Goal: Information Seeking & Learning: Learn about a topic

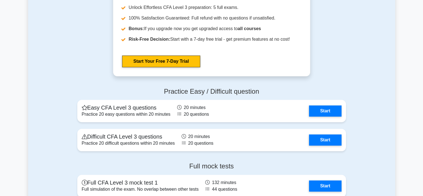
scroll to position [573, 0]
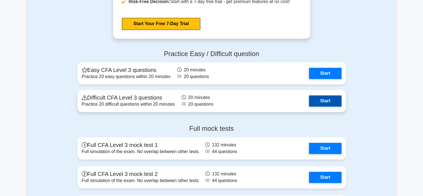
click at [309, 96] on link "Start" at bounding box center [325, 100] width 32 height 11
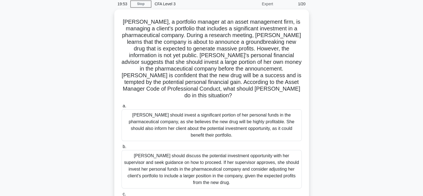
scroll to position [23, 0]
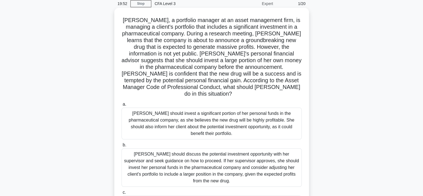
click at [247, 121] on div "Maria should invest a significant portion of her personal funds in the pharmace…" at bounding box center [212, 123] width 180 height 32
click at [122, 106] on input "a. Maria should invest a significant portion of her personal funds in the pharm…" at bounding box center [122, 104] width 0 height 4
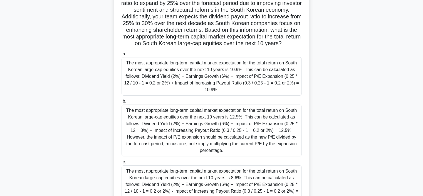
scroll to position [95, 0]
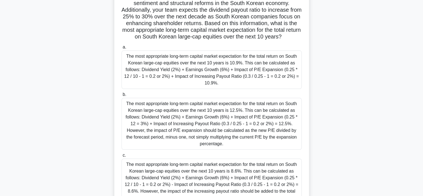
click at [247, 121] on div "The most appropriate long-term capital market expectation for the total return …" at bounding box center [212, 124] width 180 height 52
click at [122, 96] on input "b. The most appropriate long-term capital market expectation for the total retu…" at bounding box center [122, 95] width 0 height 4
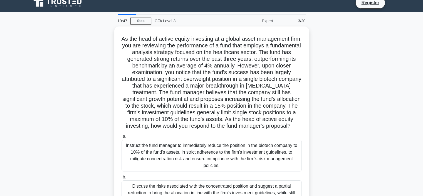
scroll to position [0, 0]
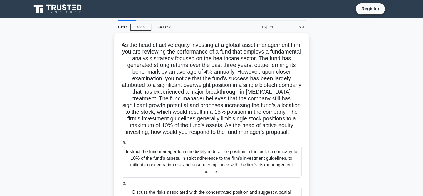
click at [247, 121] on h5 "As the head of active equity investing at a global asset management firm, you a…" at bounding box center [211, 88] width 181 height 94
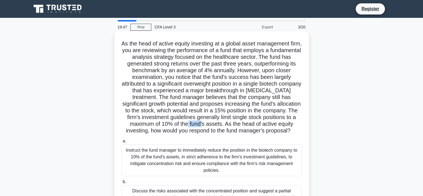
click at [247, 121] on h5 "As the head of active equity investing at a global asset management firm, you a…" at bounding box center [211, 87] width 181 height 94
click at [240, 156] on div "Instruct the fund manager to immediately reduce the position in the biotech com…" at bounding box center [212, 160] width 180 height 32
click at [122, 143] on input "a. Instruct the fund manager to immediately reduce the position in the biotech …" at bounding box center [122, 141] width 0 height 4
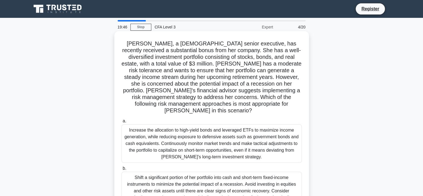
click at [237, 157] on div "a. Increase the allocation to high-yield bonds and leveraged ETFs to maximize i…" at bounding box center [211, 190] width 187 height 149
click at [238, 157] on div "a. Increase the allocation to high-yield bonds and leveraged ETFs to maximize i…" at bounding box center [211, 190] width 187 height 149
click at [243, 152] on div "Increase the allocation to high-yield bonds and leveraged ETFs to maximize inco…" at bounding box center [212, 143] width 180 height 38
click at [122, 123] on input "a. Increase the allocation to high-yield bonds and leveraged ETFs to maximize i…" at bounding box center [122, 121] width 0 height 4
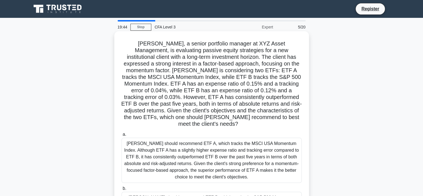
click at [256, 151] on div "David should recommend ETF A, which tracks the MSCI USA Momentum Index. Althoug…" at bounding box center [212, 159] width 180 height 45
click at [122, 136] on input "a. David should recommend ETF A, which tracks the MSCI USA Momentum Index. Alth…" at bounding box center [122, 134] width 0 height 4
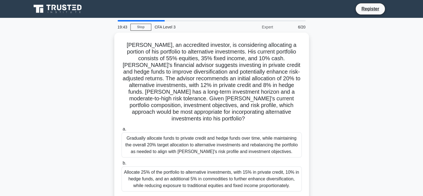
click at [256, 151] on div "a. Gradually allocate funds to private credit and hedge funds over time, while …" at bounding box center [211, 175] width 187 height 102
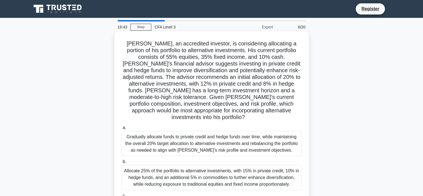
click at [259, 143] on div "Gradually allocate funds to private credit and hedge funds over time, while mai…" at bounding box center [212, 143] width 180 height 25
click at [122, 129] on input "a. Gradually allocate funds to private credit and hedge funds over time, while …" at bounding box center [122, 128] width 0 height 4
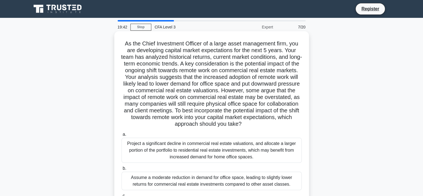
click at [259, 144] on div "Project a significant decline in commercial real estate valuations, and allocat…" at bounding box center [212, 149] width 180 height 25
click at [122, 136] on input "a. Project a significant decline in commercial real estate valuations, and allo…" at bounding box center [122, 134] width 0 height 4
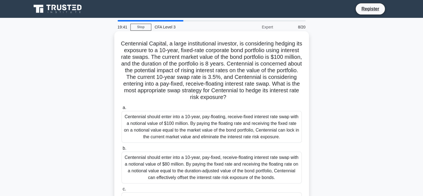
click at [260, 132] on div "Centennial should enter into a 10-year, pay-floating, receive-fixed interest ra…" at bounding box center [212, 127] width 180 height 32
click at [122, 109] on input "a. Centennial should enter into a 10-year, pay-floating, receive-fixed interest…" at bounding box center [122, 108] width 0 height 4
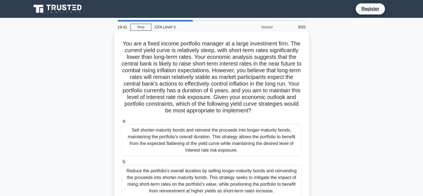
click at [260, 134] on div "Sell shorter-maturity bonds and reinvest the proceeds into longer-maturity bond…" at bounding box center [212, 140] width 180 height 32
click at [122, 123] on input "a. Sell shorter-maturity bonds and reinvest the proceeds into longer-maturity b…" at bounding box center [122, 121] width 0 height 4
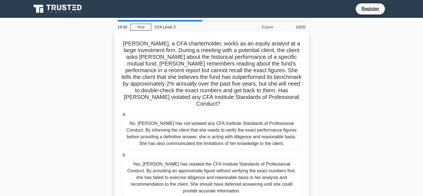
click at [256, 133] on div "No, Michelle has not violated any CFA Institute Standards of Professional Condu…" at bounding box center [212, 133] width 180 height 32
click at [122, 116] on input "a. No, Michelle has not violated any CFA Institute Standards of Professional Co…" at bounding box center [122, 114] width 0 height 4
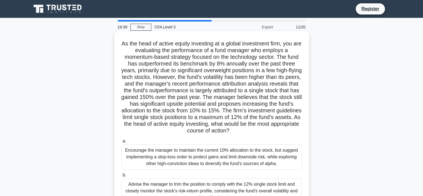
click at [246, 153] on div "Encourage the manager to maintain the current 10% allocation to the stock, but …" at bounding box center [212, 156] width 180 height 25
click at [122, 143] on input "a. Encourage the manager to maintain the current 10% allocation to the stock, b…" at bounding box center [122, 141] width 0 height 4
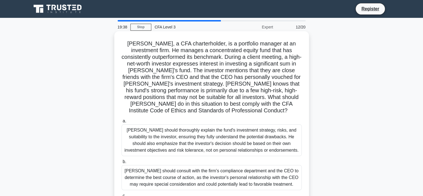
click at [250, 146] on div "John should thoroughly explain the fund's investment strategy, risks, and suita…" at bounding box center [212, 140] width 180 height 32
click at [122, 123] on input "a. John should thoroughly explain the fund's investment strategy, risks, and su…" at bounding box center [122, 121] width 0 height 4
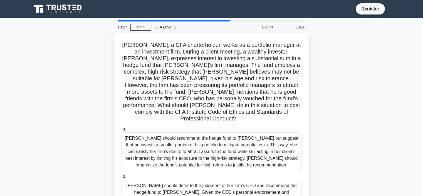
click at [250, 146] on div "Samantha should recommend the hedge fund to Mr. Johnson but suggest that he inv…" at bounding box center [212, 151] width 180 height 38
click at [122, 131] on input "a. Samantha should recommend the hedge fund to Mr. Johnson but suggest that he …" at bounding box center [122, 129] width 0 height 4
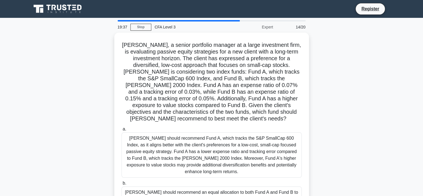
click at [250, 146] on div "Robert should recommend Fund A, which tracks the S&P SmallCap 600 Index, as it …" at bounding box center [212, 154] width 180 height 45
click at [122, 131] on input "a. Robert should recommend Fund A, which tracks the S&P SmallCap 600 Index, as …" at bounding box center [122, 129] width 0 height 4
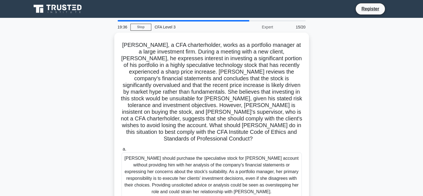
click at [250, 146] on label "a. Samantha should purchase the speculative stock for Mr. Johnson's account wit…" at bounding box center [212, 172] width 180 height 52
click at [122, 147] on input "a. Samantha should purchase the speculative stock for Mr. Johnson's account wit…" at bounding box center [122, 149] width 0 height 4
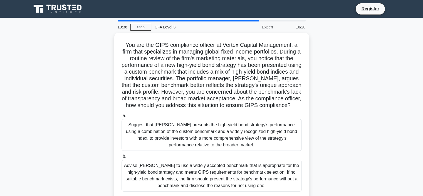
click at [242, 168] on div "Advise Mike to use a widely accepted benchmark that is appropriate for the high…" at bounding box center [212, 175] width 180 height 32
click at [122, 158] on input "b. Advise Mike to use a widely accepted benchmark that is appropriate for the h…" at bounding box center [122, 156] width 0 height 4
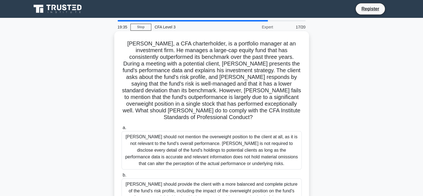
click at [252, 134] on div "James should not mention the overweight position to the client at all, as it is…" at bounding box center [212, 150] width 180 height 38
click at [122, 129] on input "a. James should not mention the overweight position to the client at all, as it…" at bounding box center [122, 128] width 0 height 4
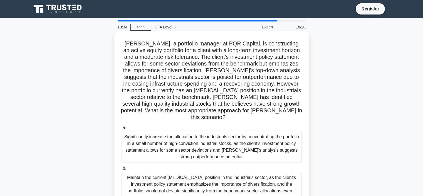
click at [246, 148] on div "Significantly increase the allocation to the industrials sector by concentratin…" at bounding box center [212, 147] width 180 height 32
click at [122, 129] on input "a. Significantly increase the allocation to the industrials sector by concentra…" at bounding box center [122, 128] width 0 height 4
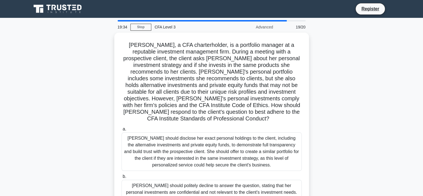
click at [243, 166] on div "Sophia should disclose her exact personal holdings to the client, including the…" at bounding box center [212, 151] width 180 height 38
click at [122, 131] on input "a. Sophia should disclose her exact personal holdings to the client, including …" at bounding box center [122, 129] width 0 height 4
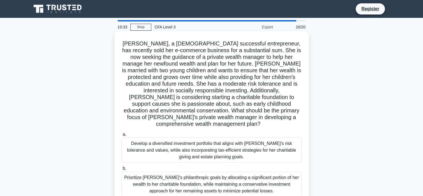
click at [254, 132] on label "a. Develop a diversified investment portfolio that aligns with Elizabeth's risk…" at bounding box center [212, 147] width 180 height 32
click at [122, 132] on input "a. Develop a diversified investment portfolio that aligns with Elizabeth's risk…" at bounding box center [122, 134] width 0 height 4
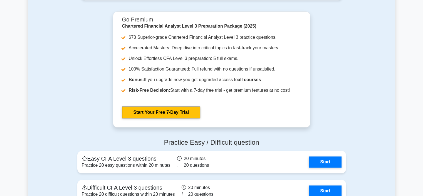
scroll to position [573, 0]
